Goal: Information Seeking & Learning: Learn about a topic

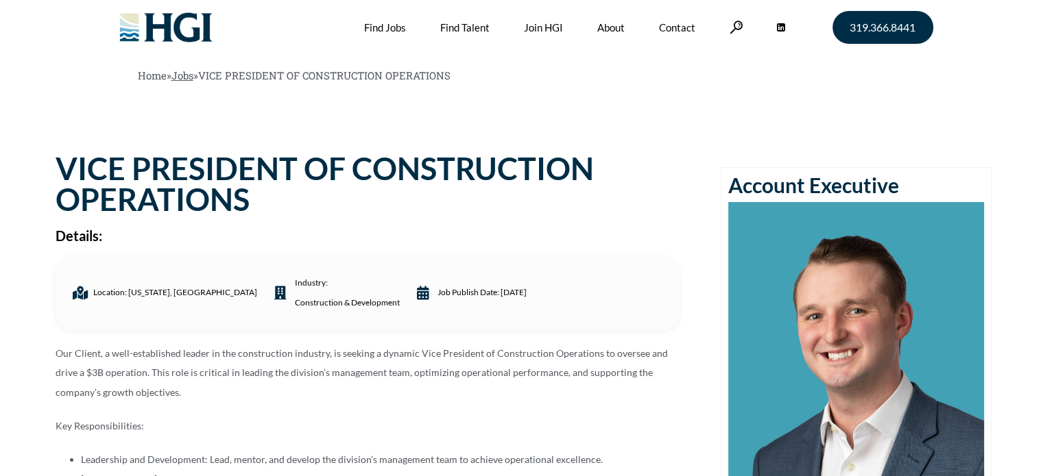
click at [190, 80] on link "Jobs" at bounding box center [182, 76] width 22 height 14
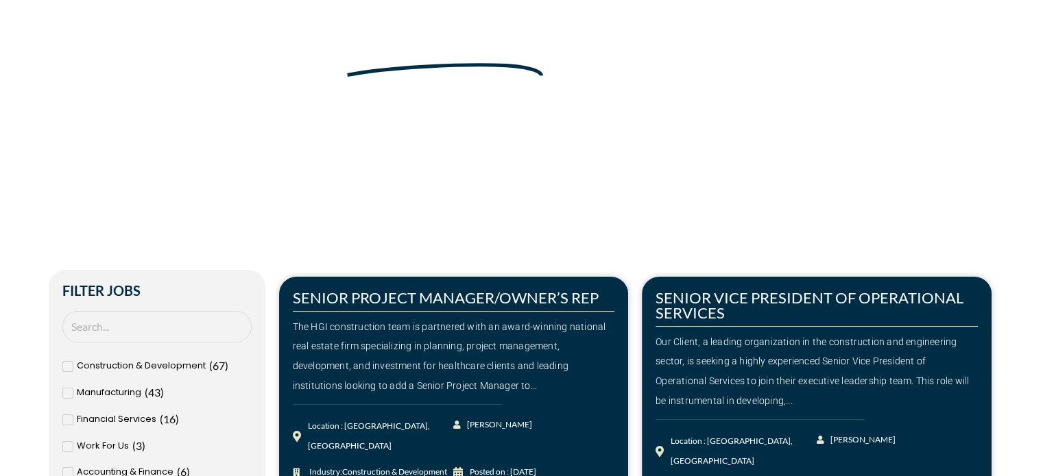
scroll to position [137, 0]
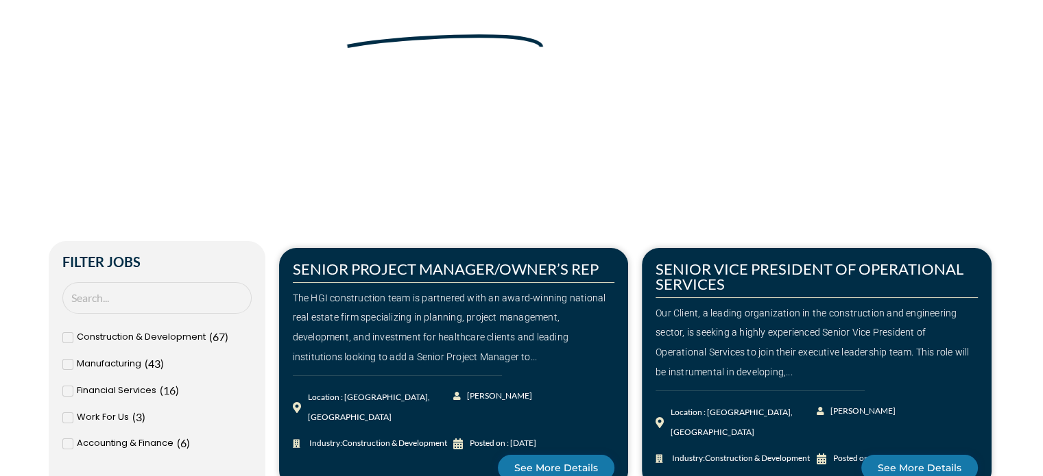
click at [186, 335] on span "Construction & Development" at bounding box center [141, 338] width 129 height 20
click at [0, 0] on input "Construction & Development ( 67 )" at bounding box center [0, 0] width 0 height 0
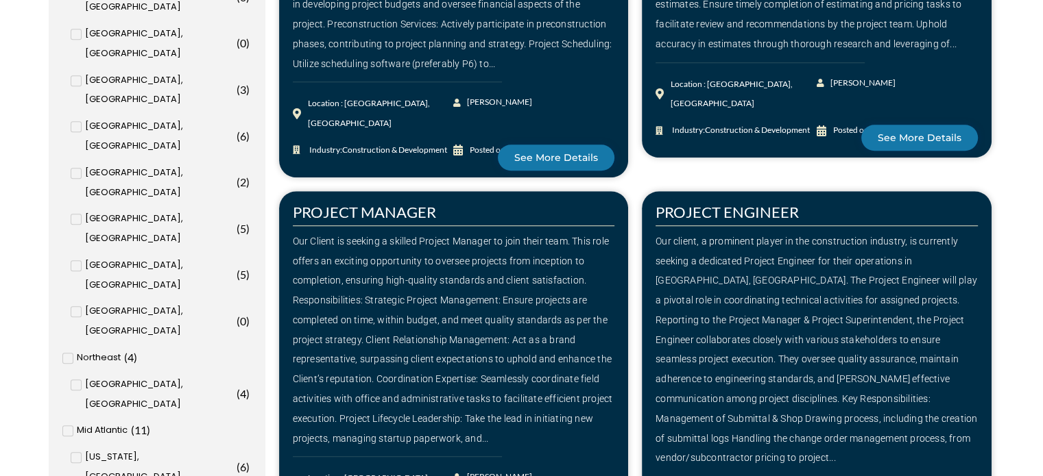
scroll to position [960, 0]
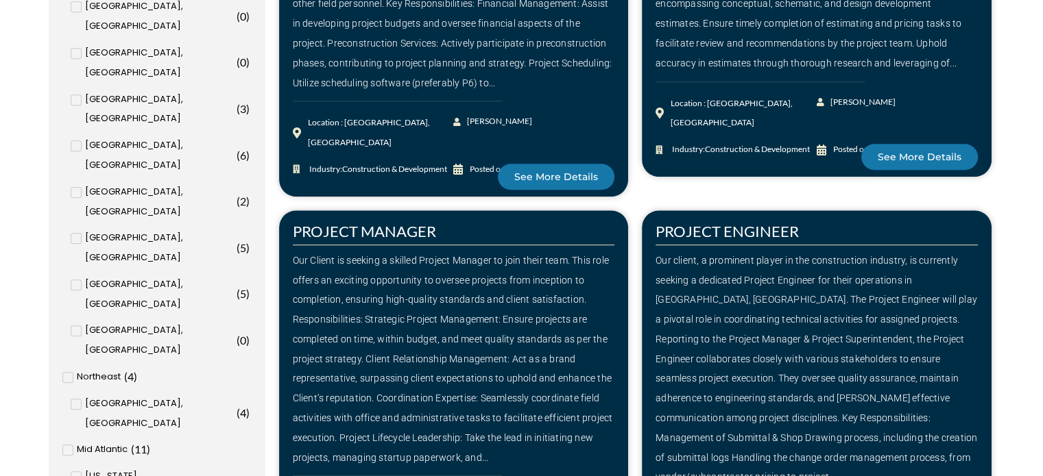
click at [71, 445] on span at bounding box center [67, 450] width 11 height 11
click at [0, 0] on input "Mid Atlantic ( 11 )" at bounding box center [0, 0] width 0 height 0
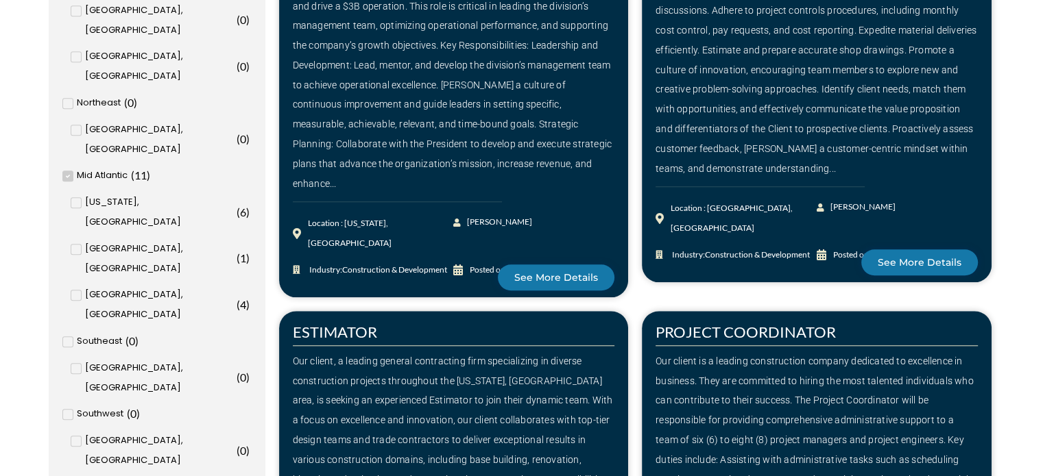
scroll to position [1371, 0]
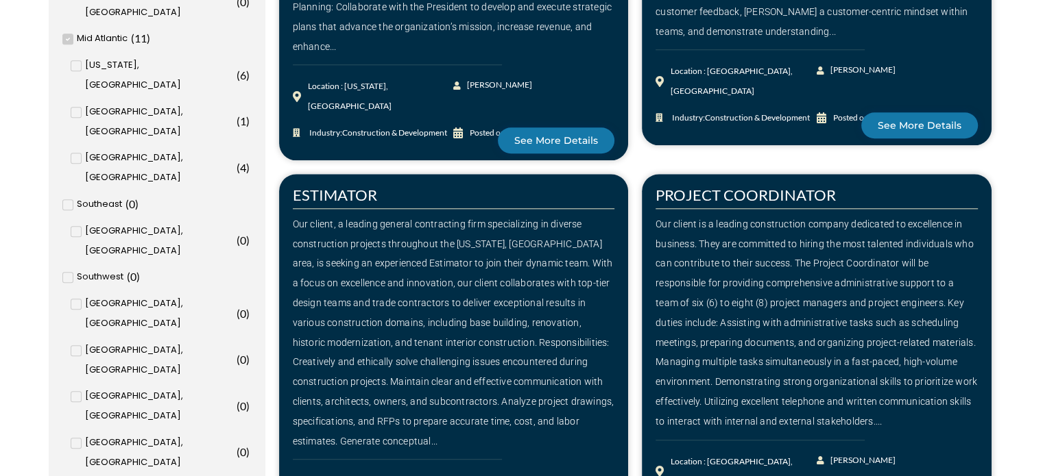
click at [709, 232] on div "Our client is a leading construction company dedicated to excellence in busines…" at bounding box center [816, 323] width 322 height 217
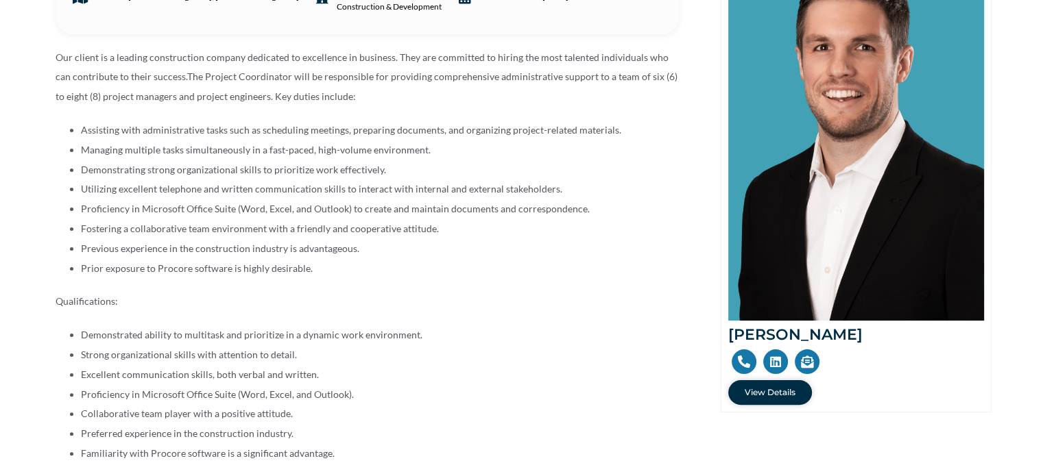
scroll to position [274, 0]
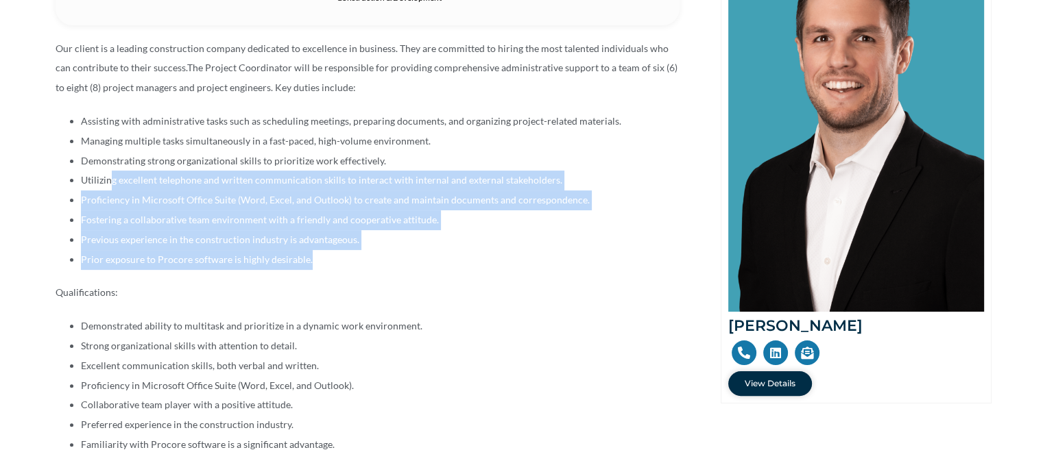
drag, startPoint x: 112, startPoint y: 186, endPoint x: 431, endPoint y: 267, distance: 328.7
click at [431, 267] on ul "Assisting with administrative tasks such as scheduling meetings, preparing docu…" at bounding box center [368, 191] width 624 height 158
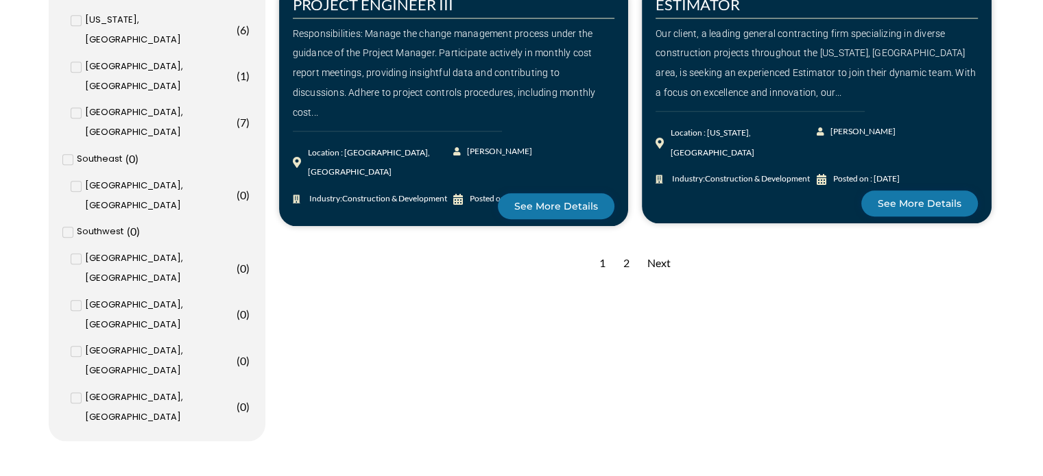
scroll to position [1440, 0]
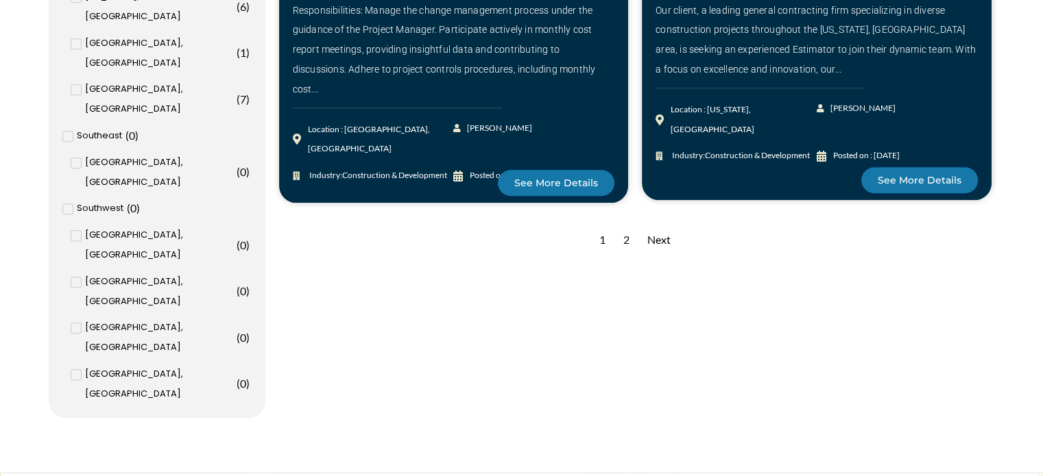
click at [671, 235] on div "Next" at bounding box center [658, 240] width 37 height 34
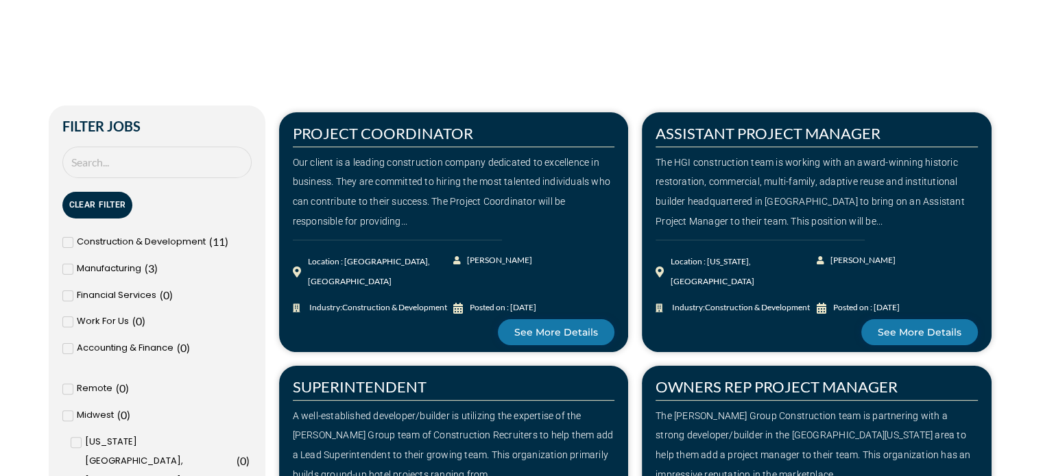
scroll to position [274, 0]
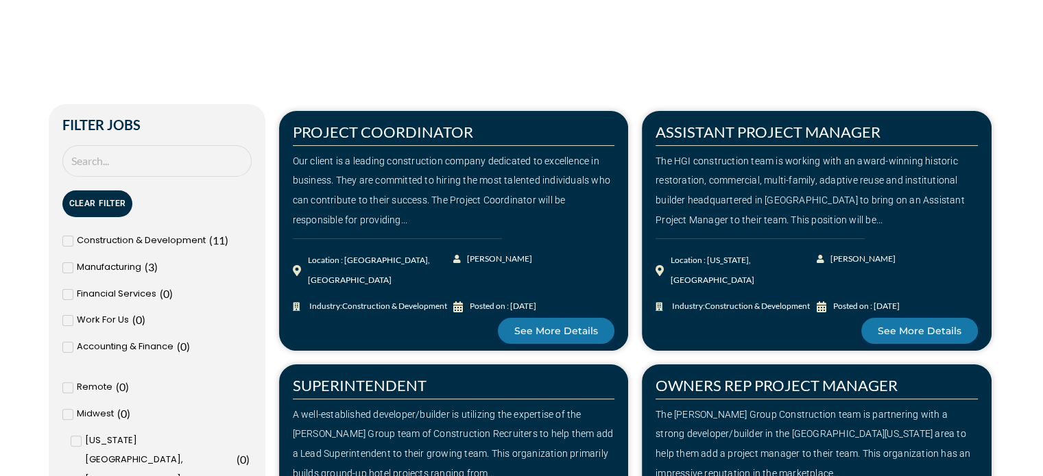
click at [779, 195] on div "The HGI construction team is working with an award-winning historic restoration…" at bounding box center [816, 191] width 322 height 79
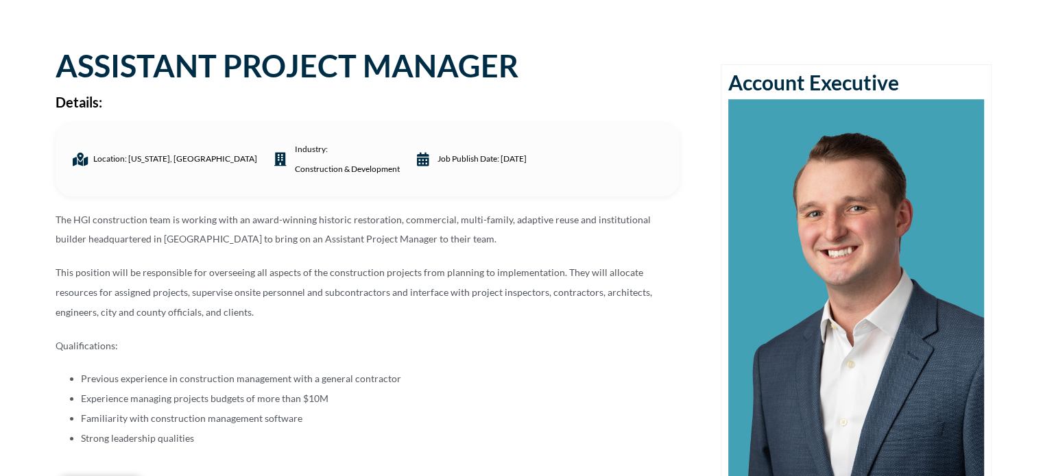
scroll to position [69, 0]
